Goal: Find specific fact: Find contact information

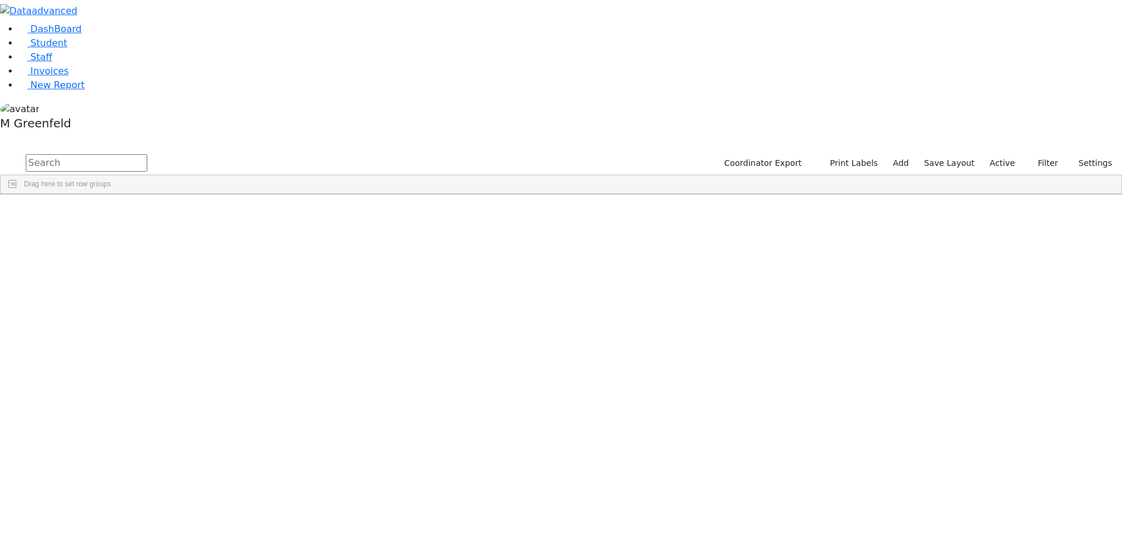
click at [1003, 154] on label "Active" at bounding box center [1003, 163] width 36 height 18
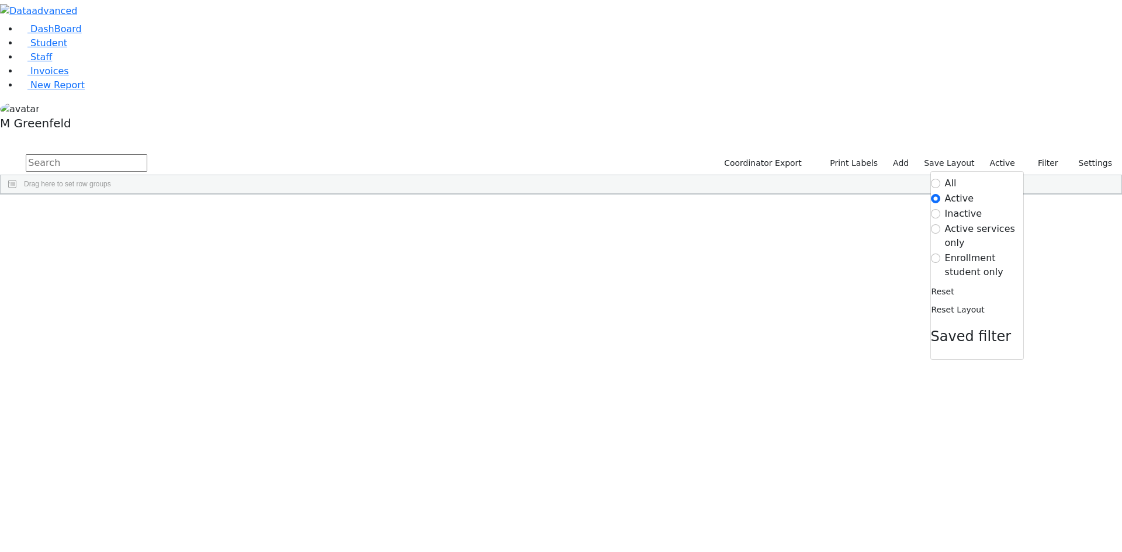
click at [973, 251] on label "Enrollment student only" at bounding box center [984, 265] width 78 height 28
click at [940, 254] on input "Enrollment student only" at bounding box center [935, 258] width 9 height 9
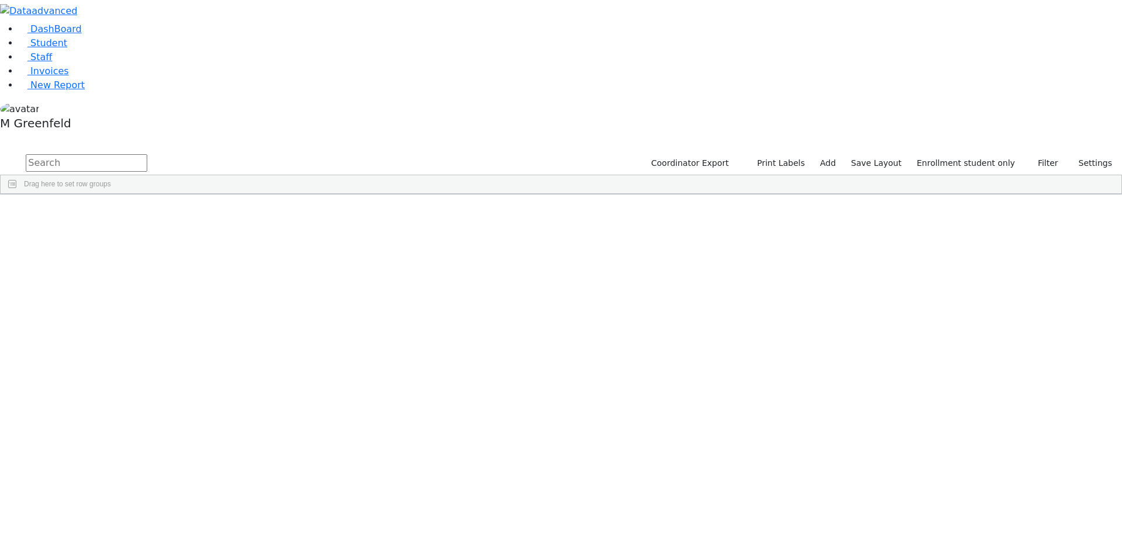
scroll to position [283, 0]
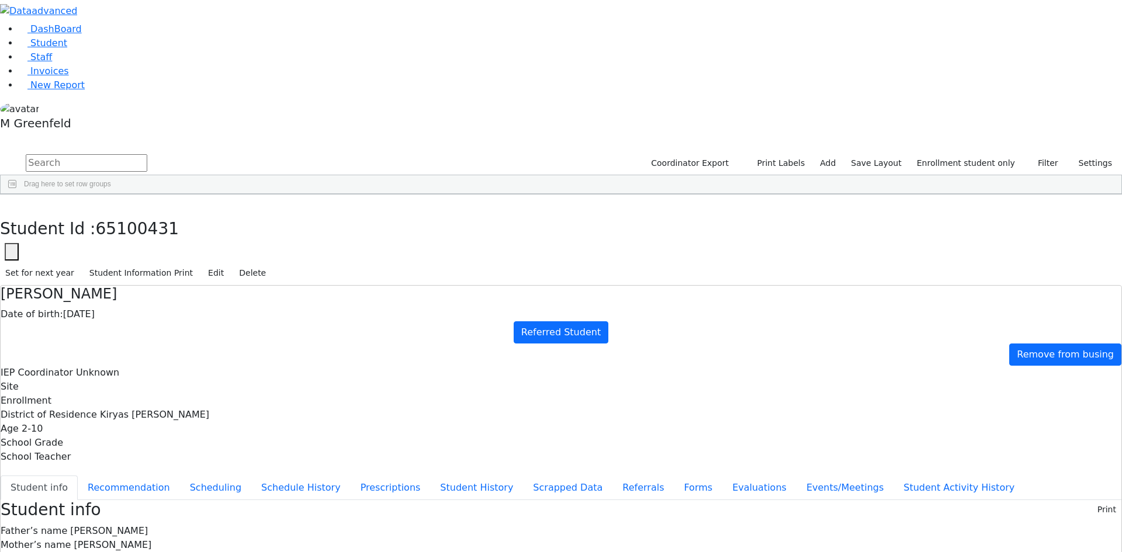
drag, startPoint x: 613, startPoint y: 526, endPoint x: 739, endPoint y: 512, distance: 126.3
copy span "wiedermalka@gmail.com"
click at [17, 195] on button "button" at bounding box center [8, 207] width 17 height 25
click at [117, 502] on div "Schwartz" at bounding box center [89, 510] width 56 height 16
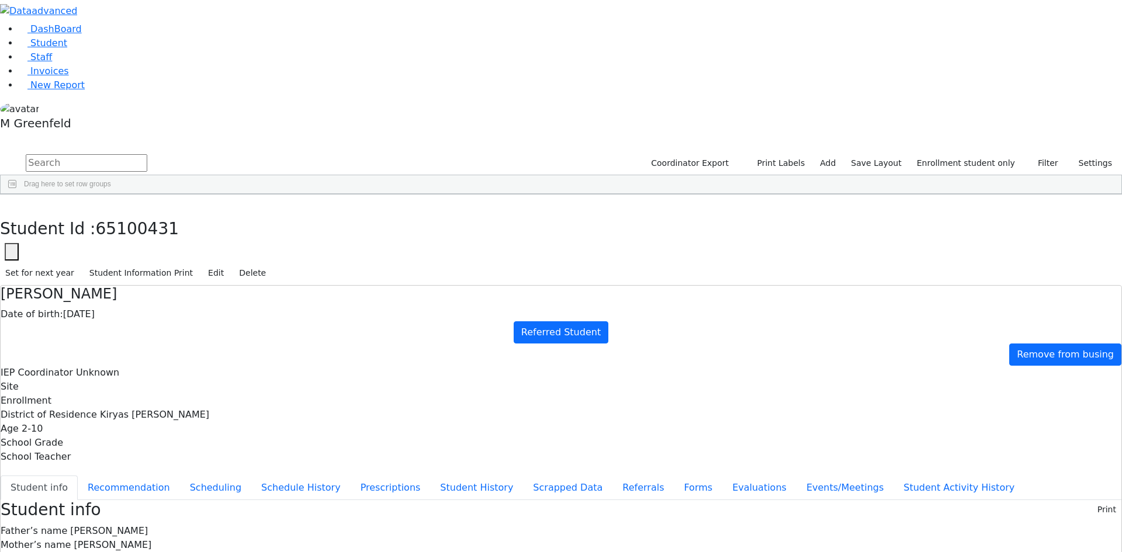
click at [117, 502] on div "Schwartz" at bounding box center [89, 510] width 56 height 16
